Goal: Navigation & Orientation: Go to known website

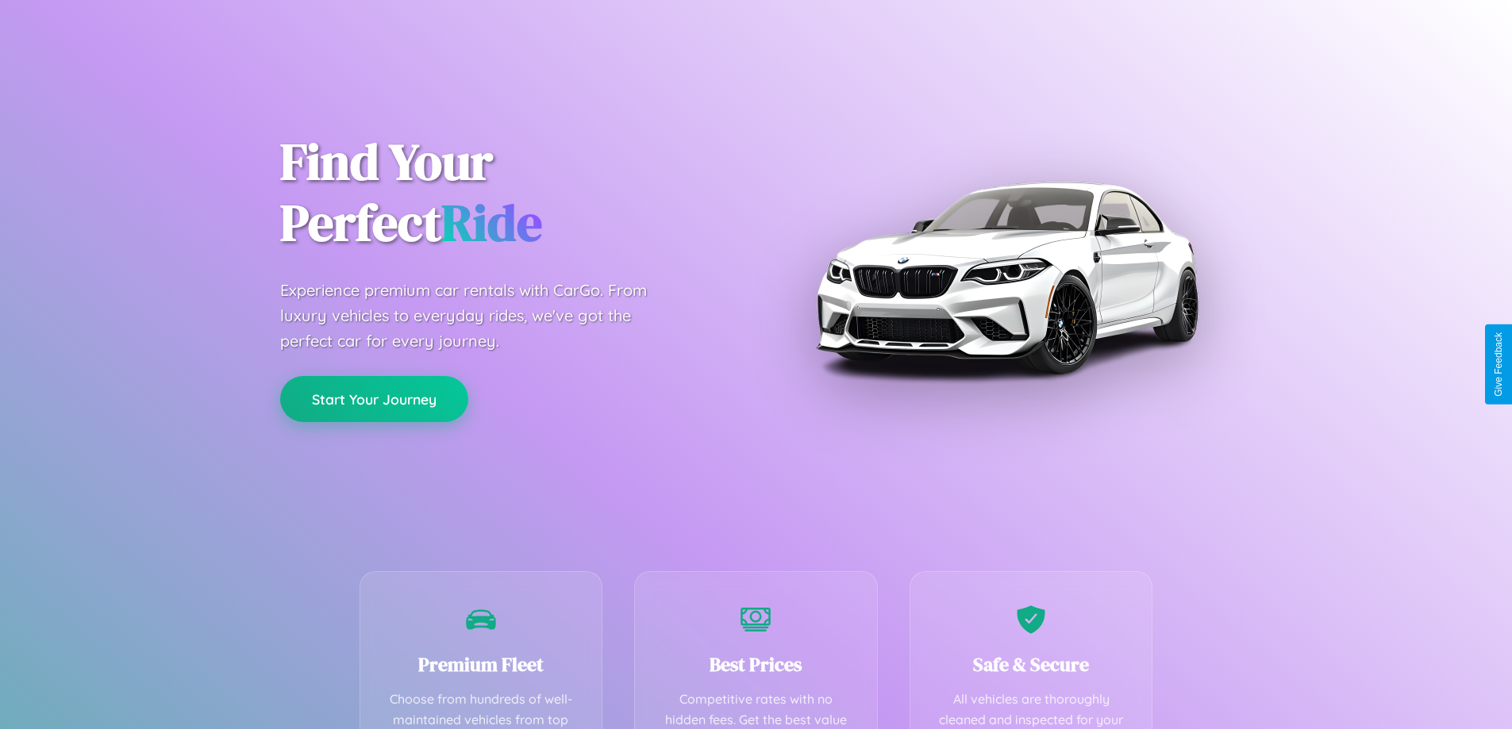
click at [374, 399] on button "Start Your Journey" at bounding box center [374, 399] width 188 height 46
click at [374, 398] on button "Start Your Journey" at bounding box center [374, 399] width 188 height 46
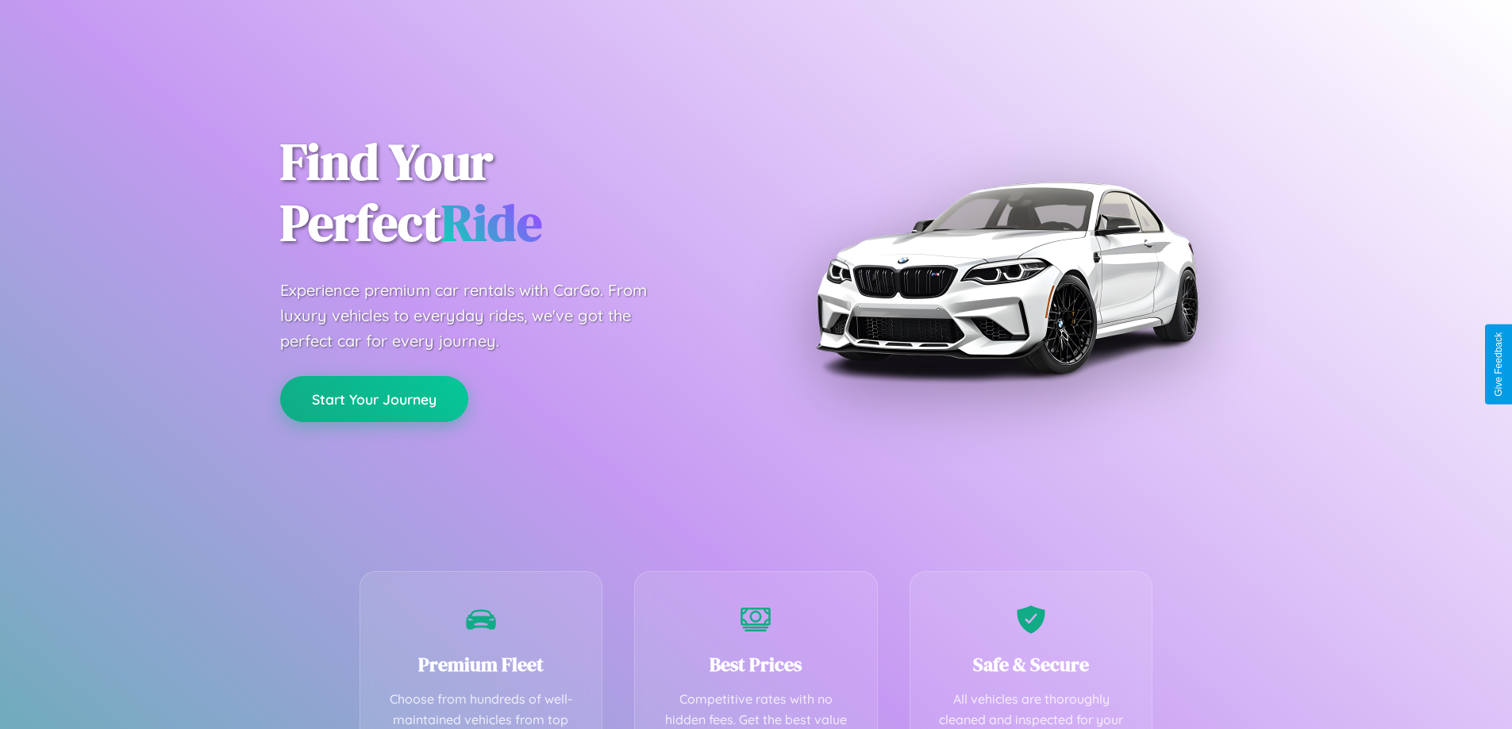
click at [374, 398] on button "Start Your Journey" at bounding box center [374, 399] width 188 height 46
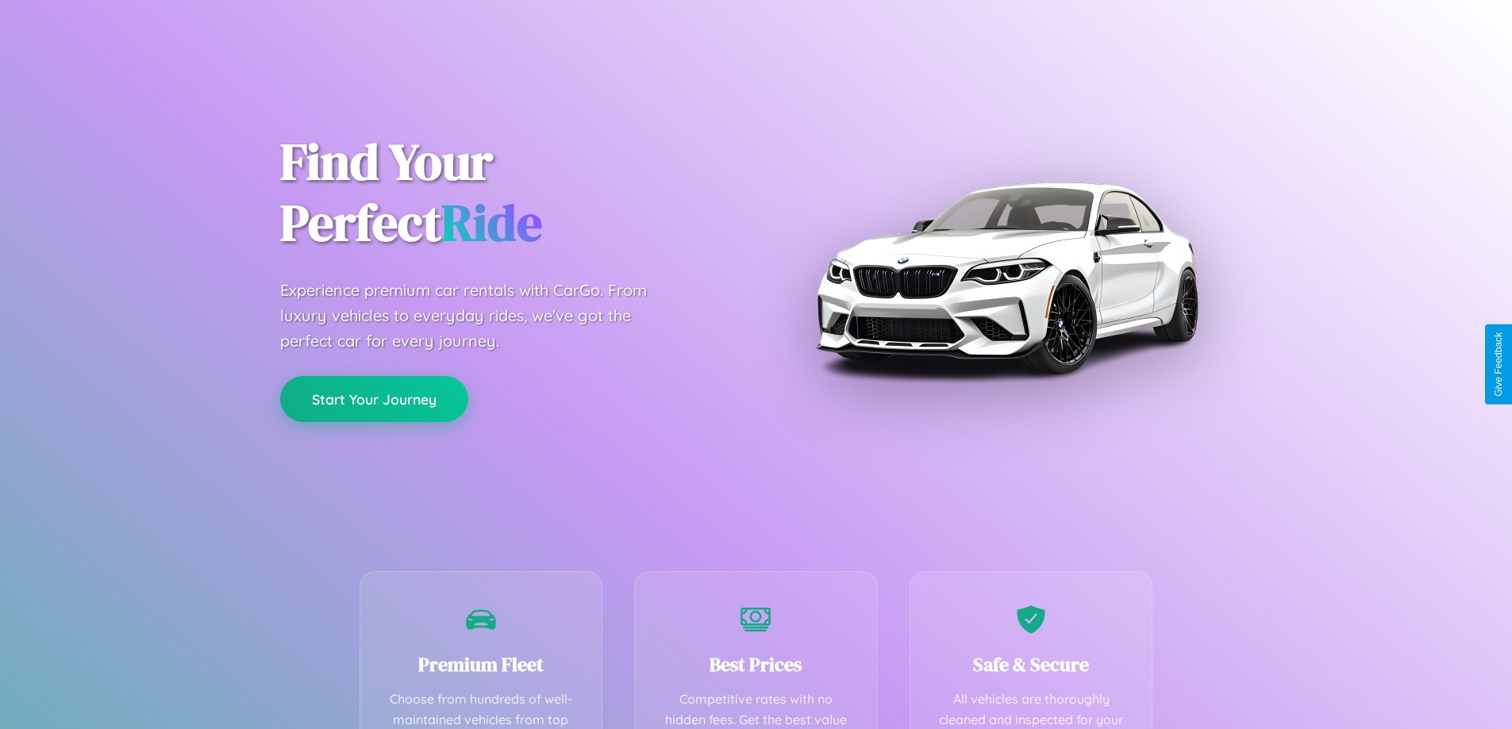
click at [374, 398] on button "Start Your Journey" at bounding box center [374, 399] width 188 height 46
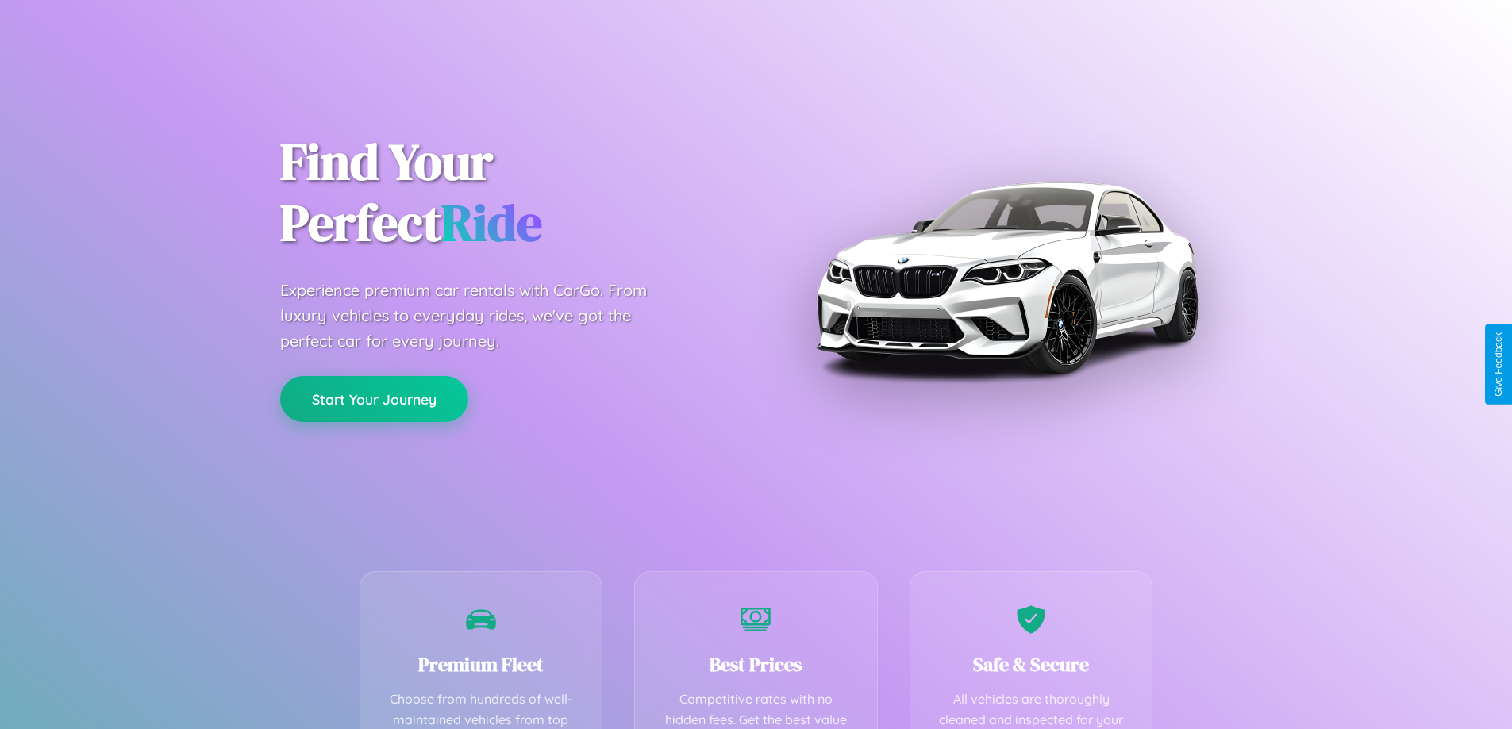
click at [374, 398] on button "Start Your Journey" at bounding box center [374, 399] width 188 height 46
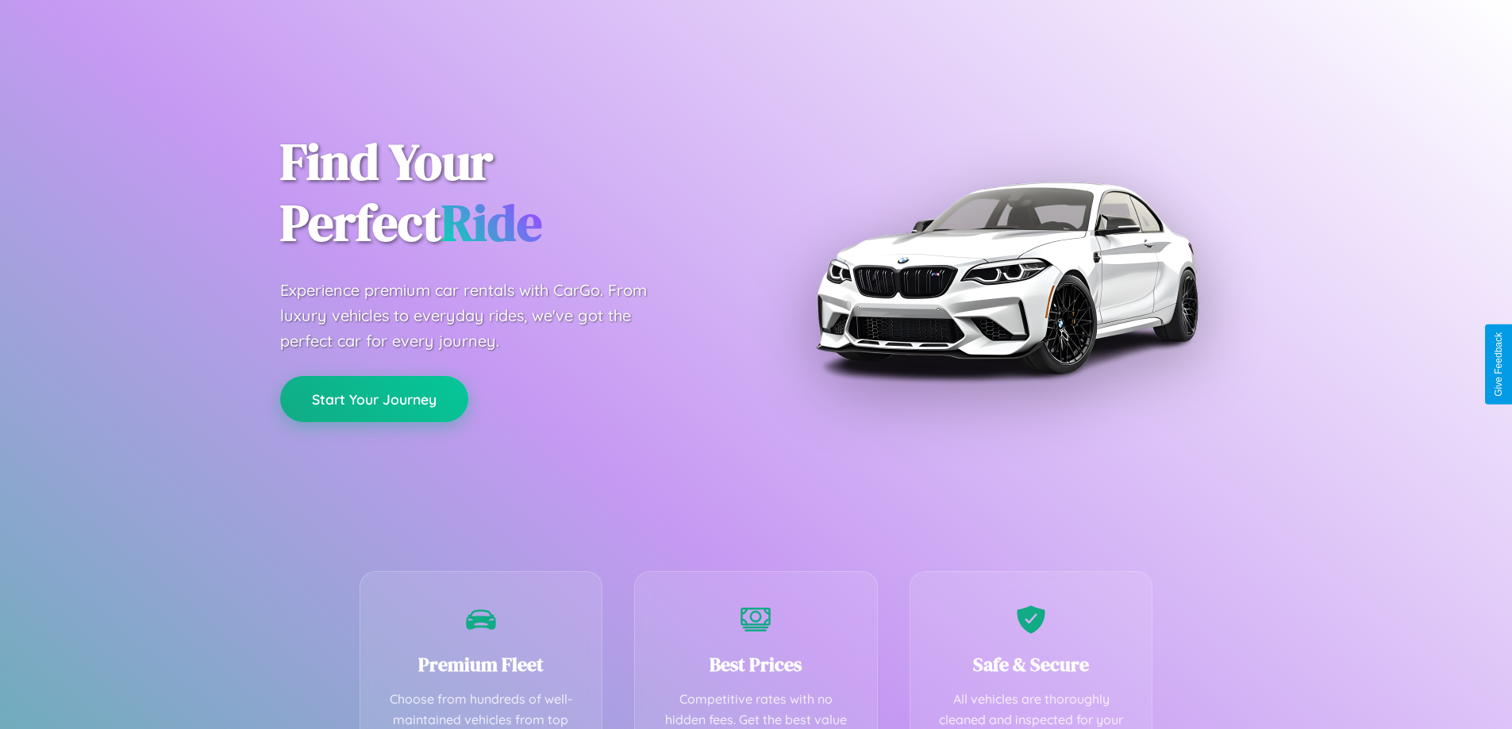
click at [374, 398] on button "Start Your Journey" at bounding box center [374, 399] width 188 height 46
